Goal: Transaction & Acquisition: Purchase product/service

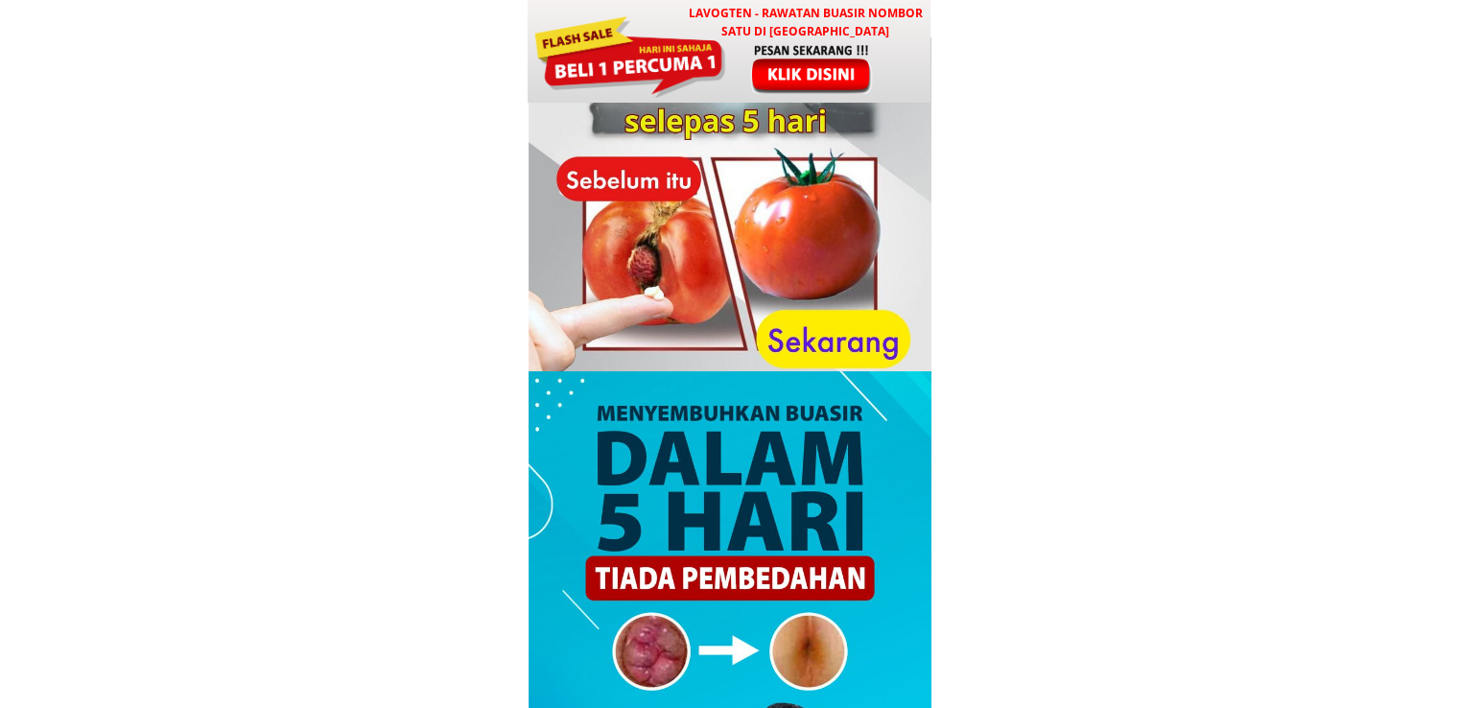
click at [686, 82] on div at bounding box center [629, 55] width 194 height 86
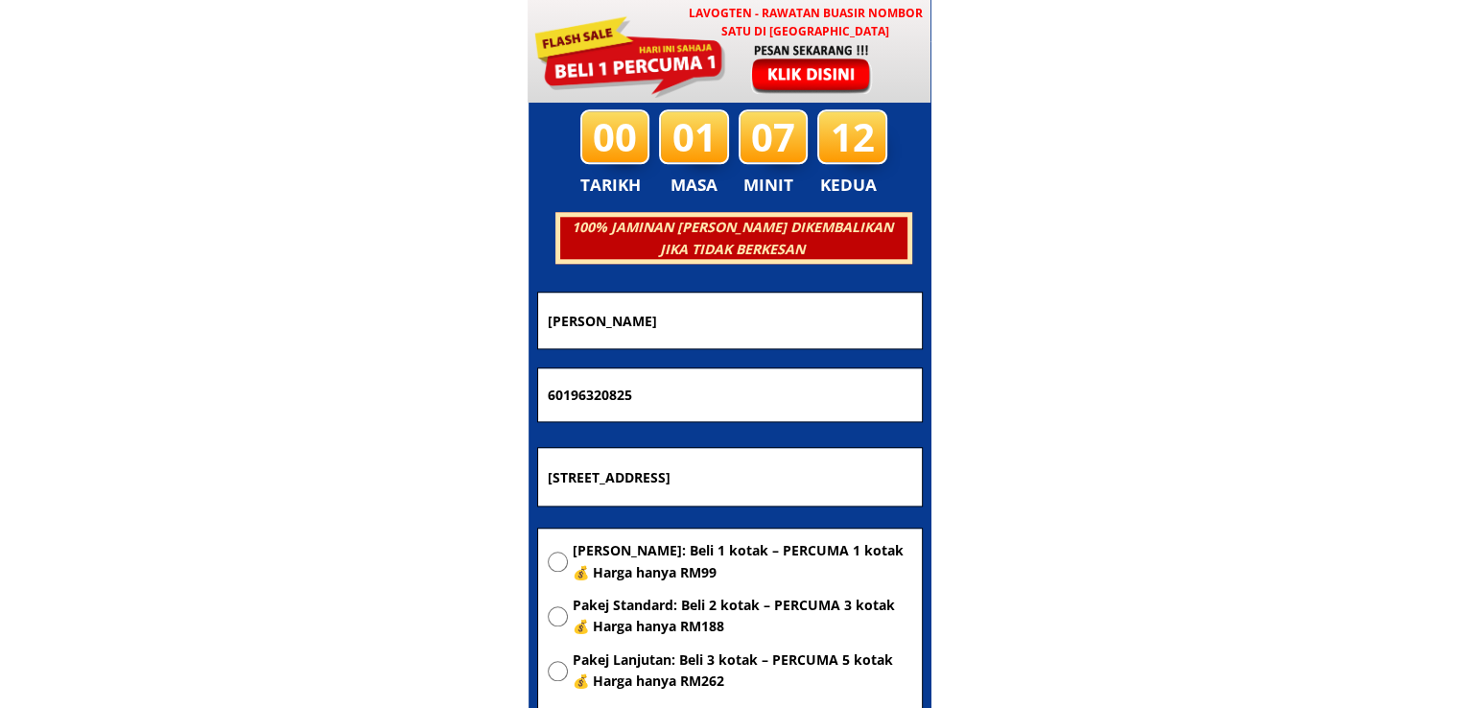
scroll to position [9247, 0]
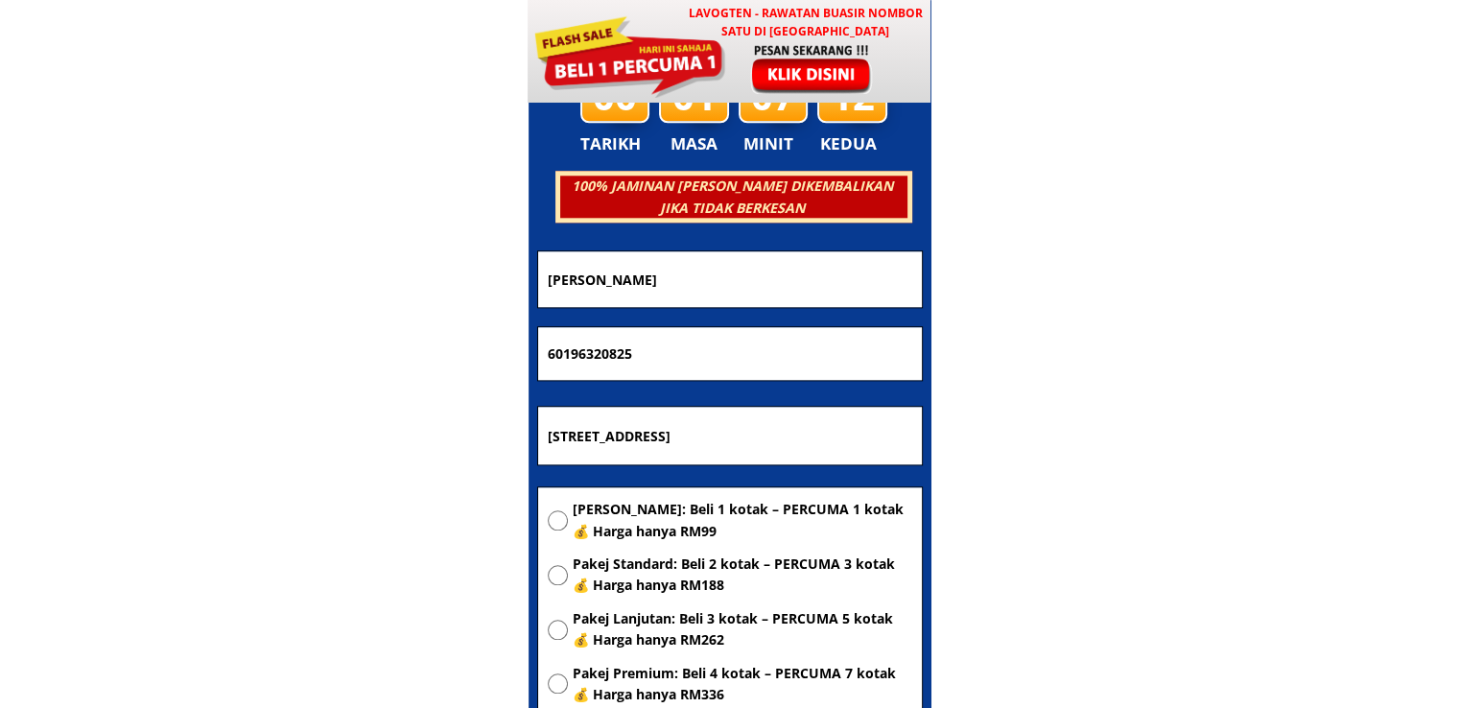
click at [753, 438] on input "[STREET_ADDRESS]" at bounding box center [730, 436] width 374 height 58
paste input "Donggongun"
type input "Donggongun"
click at [677, 505] on span "[PERSON_NAME]: Beli 1 kotak – PERCUMA 1 kotak 💰 Harga hanya RM99" at bounding box center [743, 520] width 340 height 43
radio input "true"
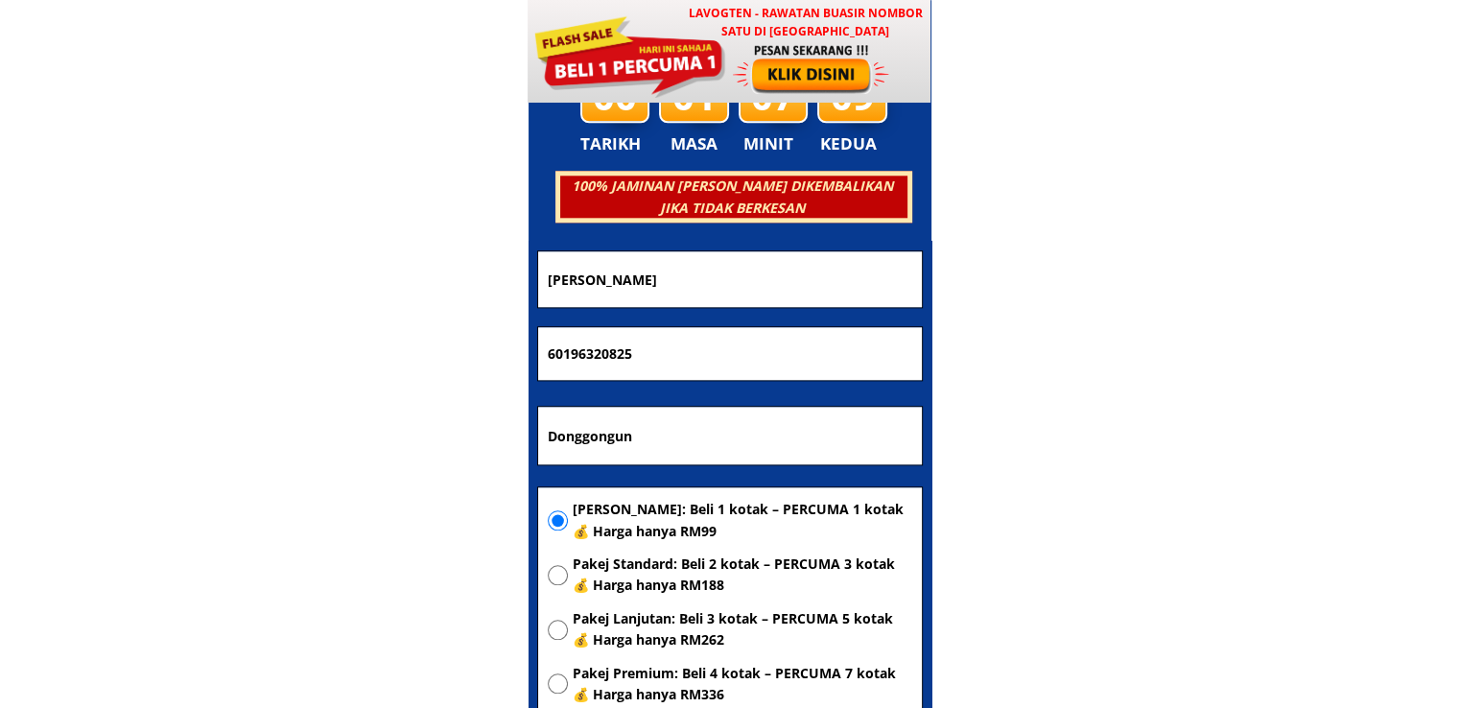
drag, startPoint x: 703, startPoint y: 353, endPoint x: 408, endPoint y: 343, distance: 295.5
click at [410, 343] on body "LAVOGTEN - Rawatan Buasir Nombor Satu di [GEOGRAPHIC_DATA] Dengarkan pengalaman…" at bounding box center [729, 550] width 1459 height 19595
paste input "0163507809"
type input "0163507809"
drag, startPoint x: 830, startPoint y: 280, endPoint x: 362, endPoint y: 291, distance: 468.1
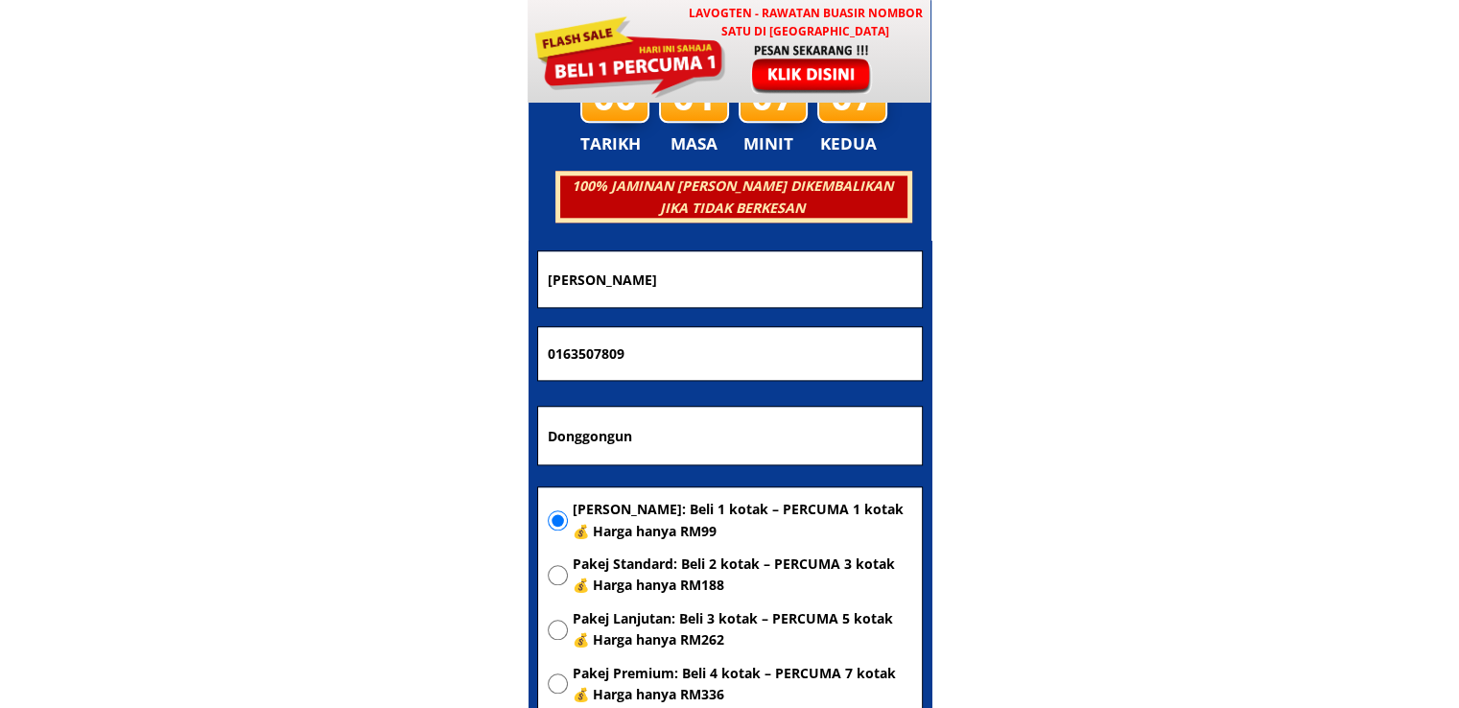
click at [362, 291] on body "LAVOGTEN - Rawatan Buasir Nombor Satu di [GEOGRAPHIC_DATA] Dengarkan pengalaman…" at bounding box center [729, 550] width 1459 height 19595
paste input "Nhesa agnan"
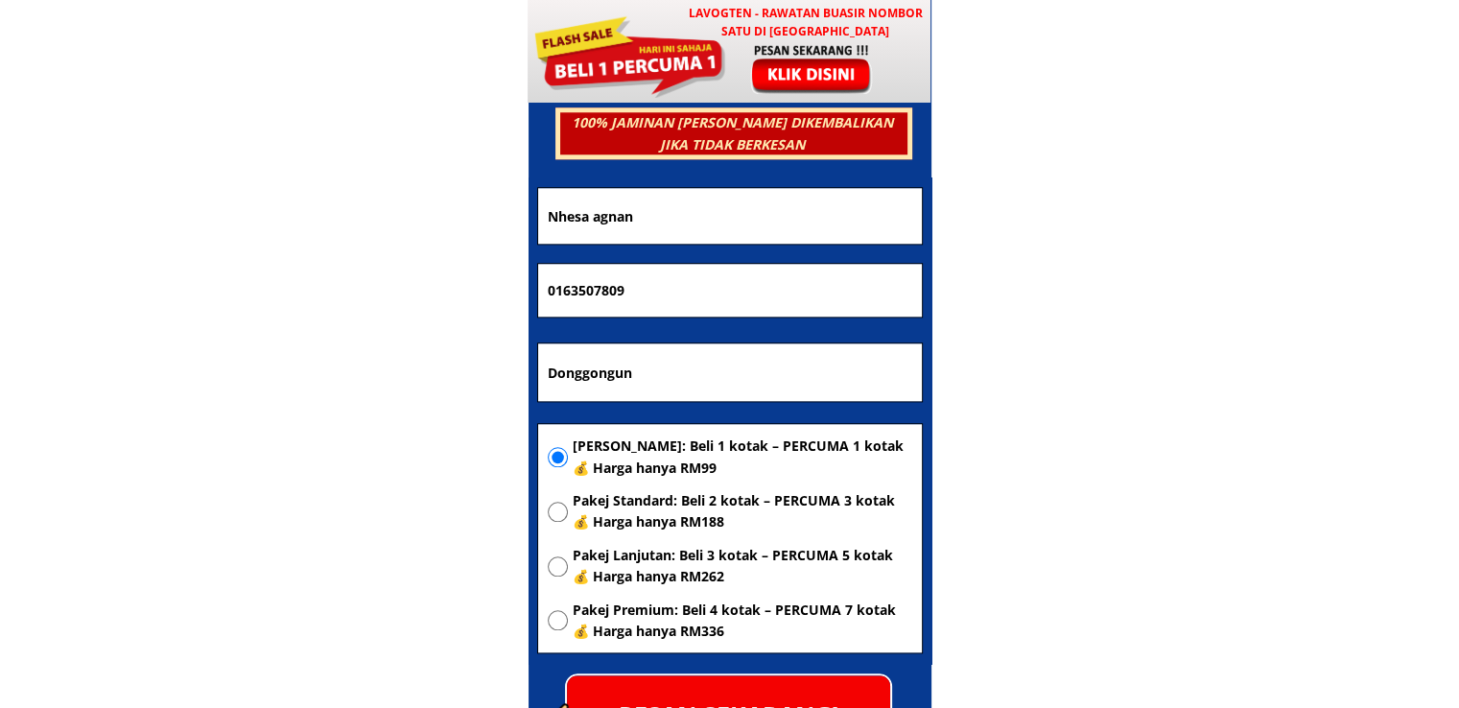
scroll to position [9343, 0]
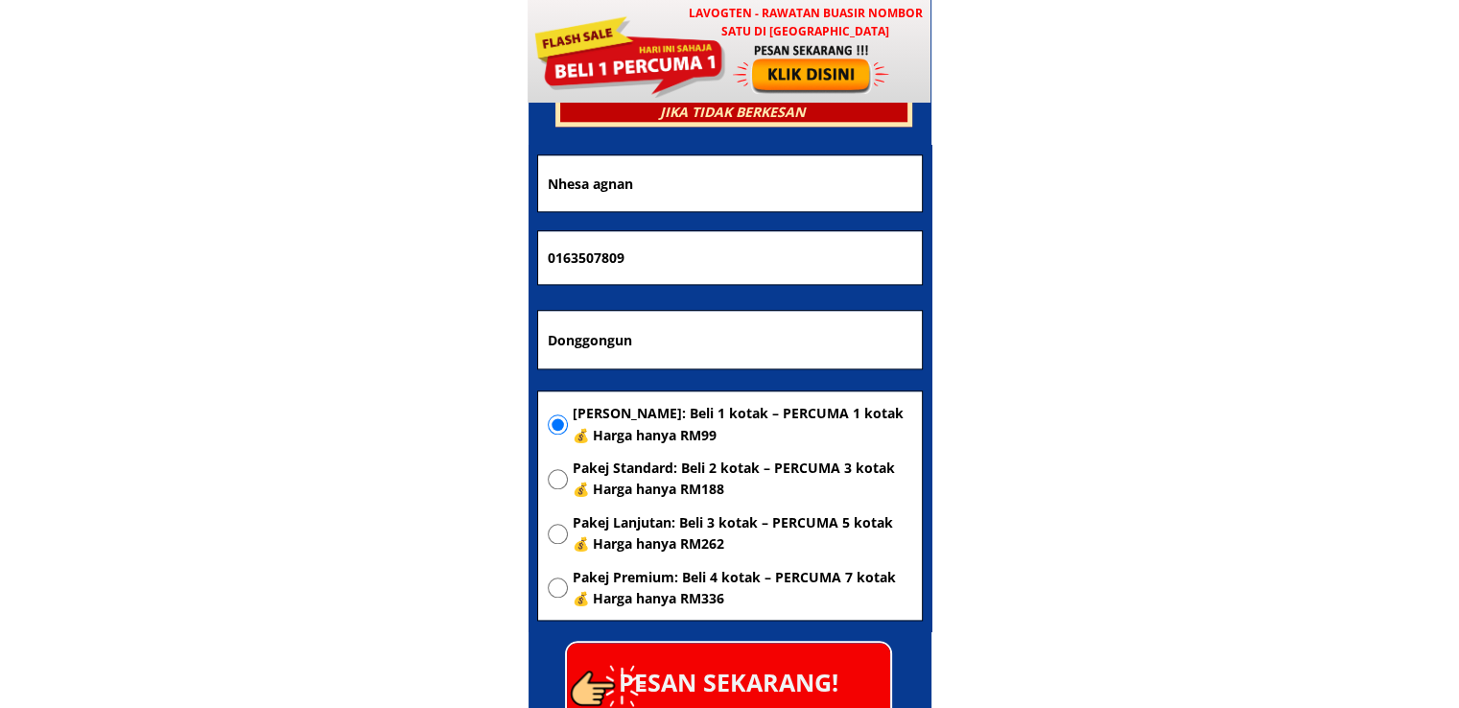
type input "Nhesa agnan"
click at [779, 653] on p "PESAN SEKARANG!" at bounding box center [728, 682] width 323 height 78
